Goal: Find specific page/section: Find specific page/section

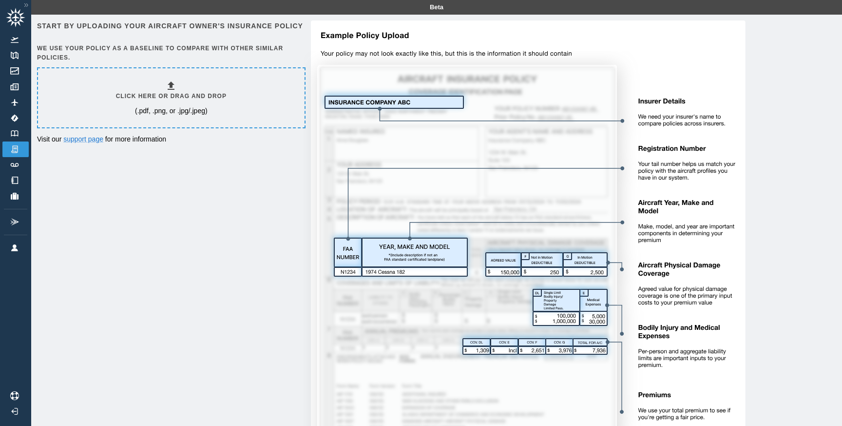
click at [23, 4] on img at bounding box center [25, 5] width 9 height 8
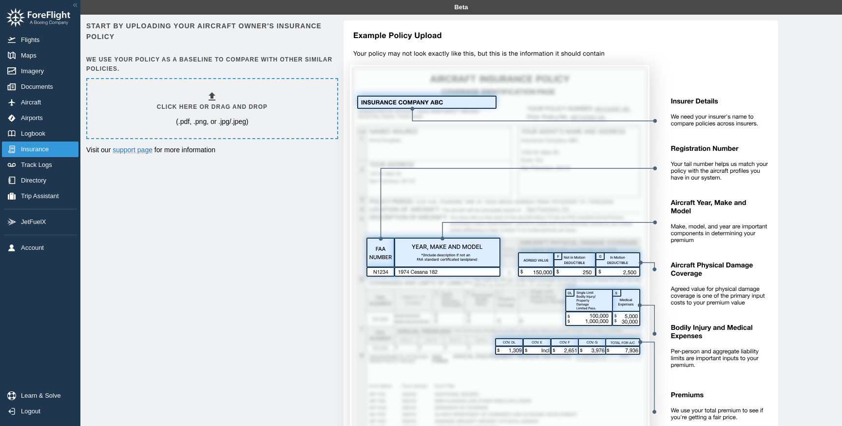
click at [38, 154] on link "Insurance" at bounding box center [40, 149] width 77 height 16
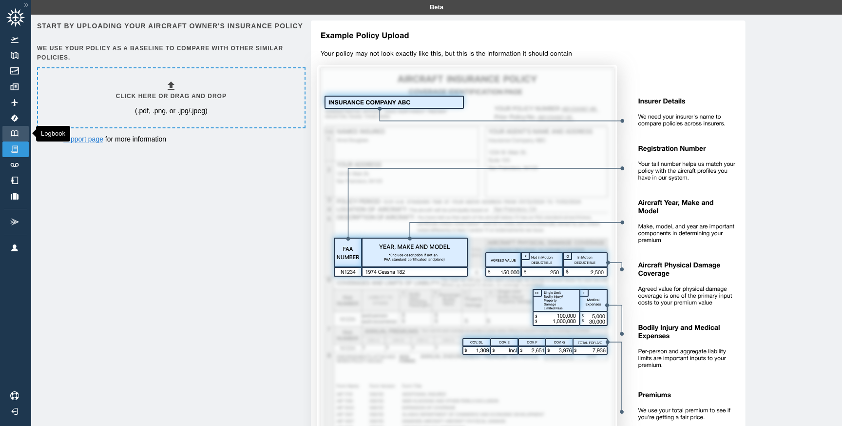
click at [14, 127] on link "Logbook" at bounding box center [15, 134] width 26 height 16
